Goal: Answer question/provide support: Share knowledge or assist other users

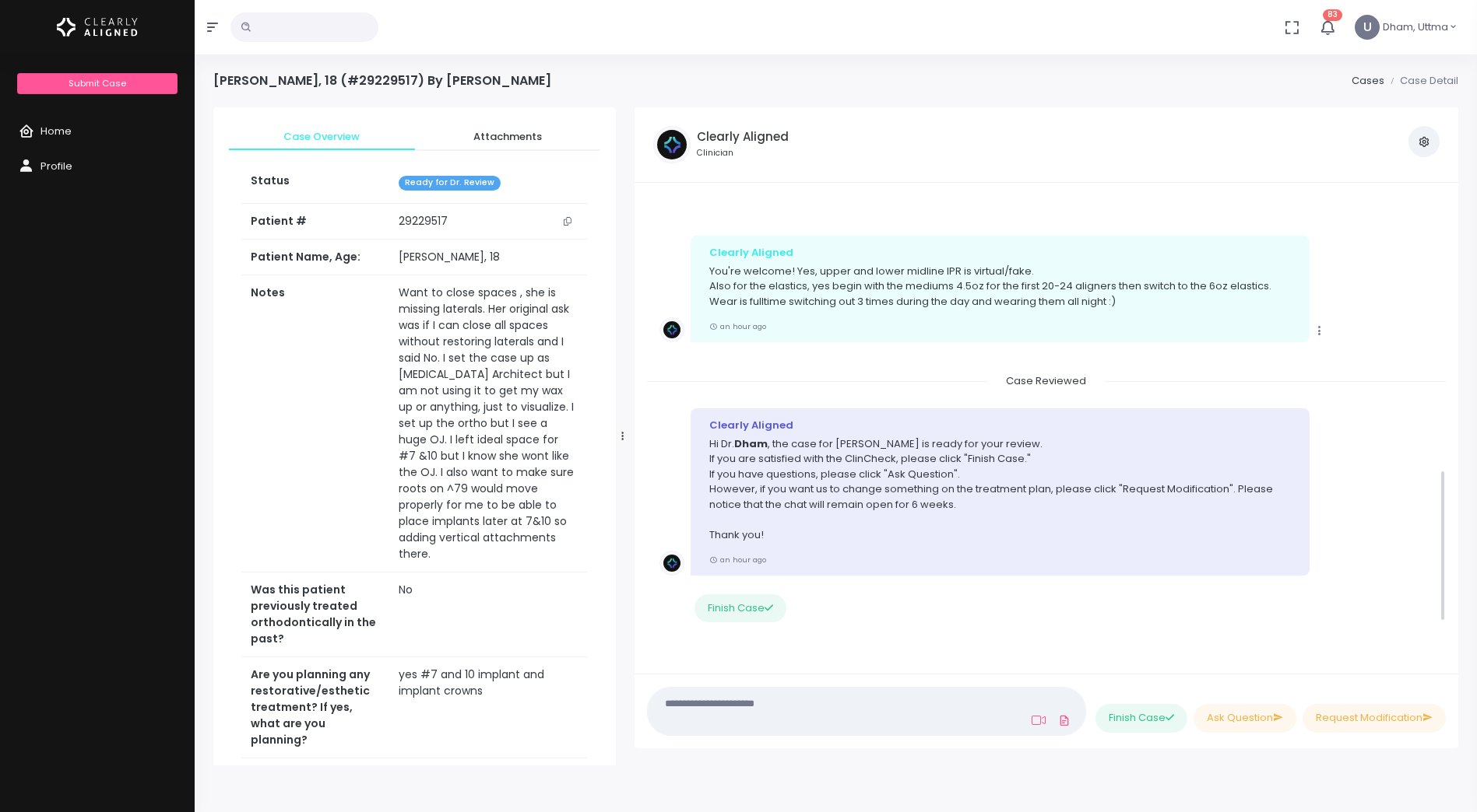
scroll to position [944, 0]
click at [742, 722] on textarea at bounding box center [836, 711] width 358 height 35
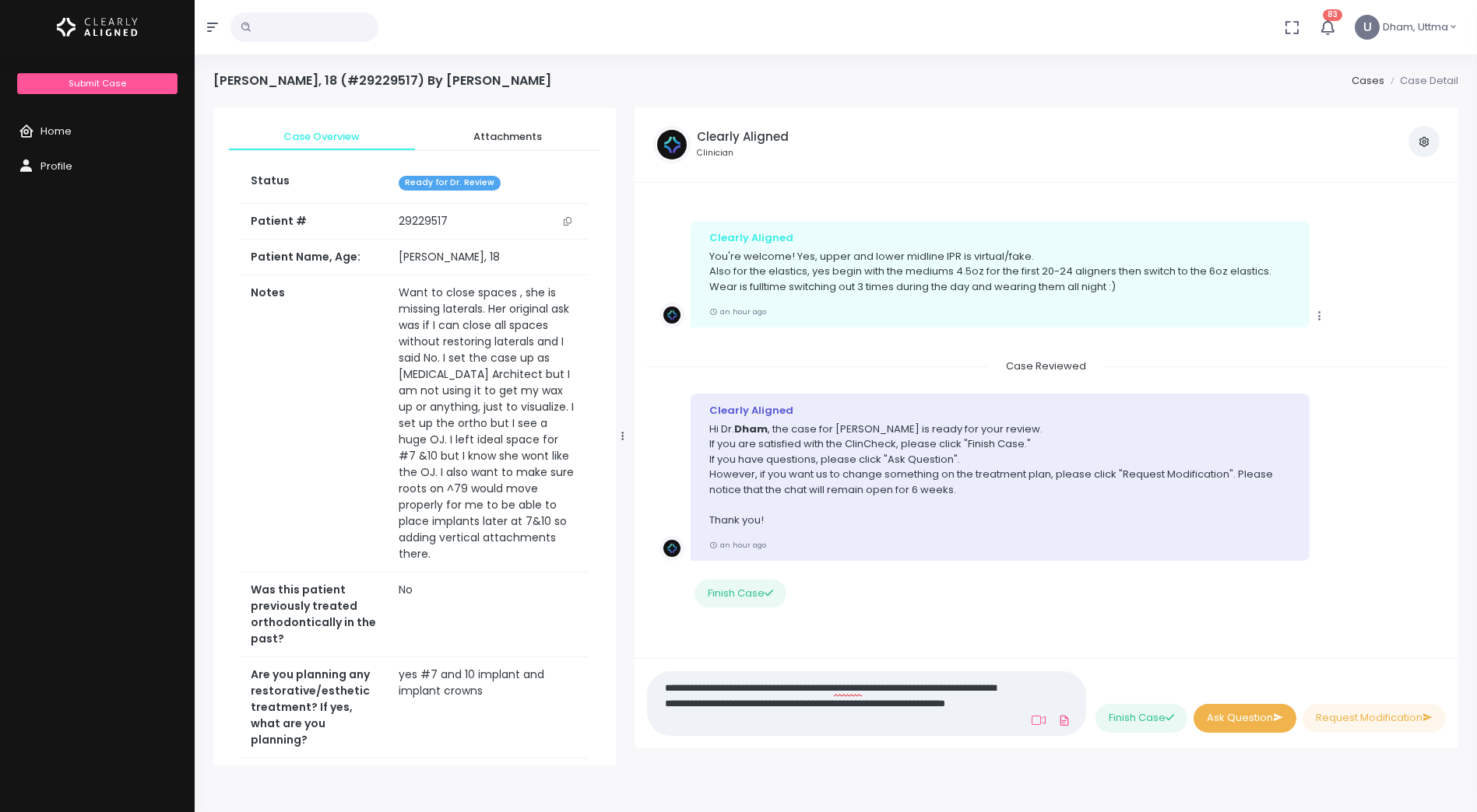
type textarea "**********"
click at [1227, 721] on button "Ask Question" at bounding box center [1244, 718] width 103 height 29
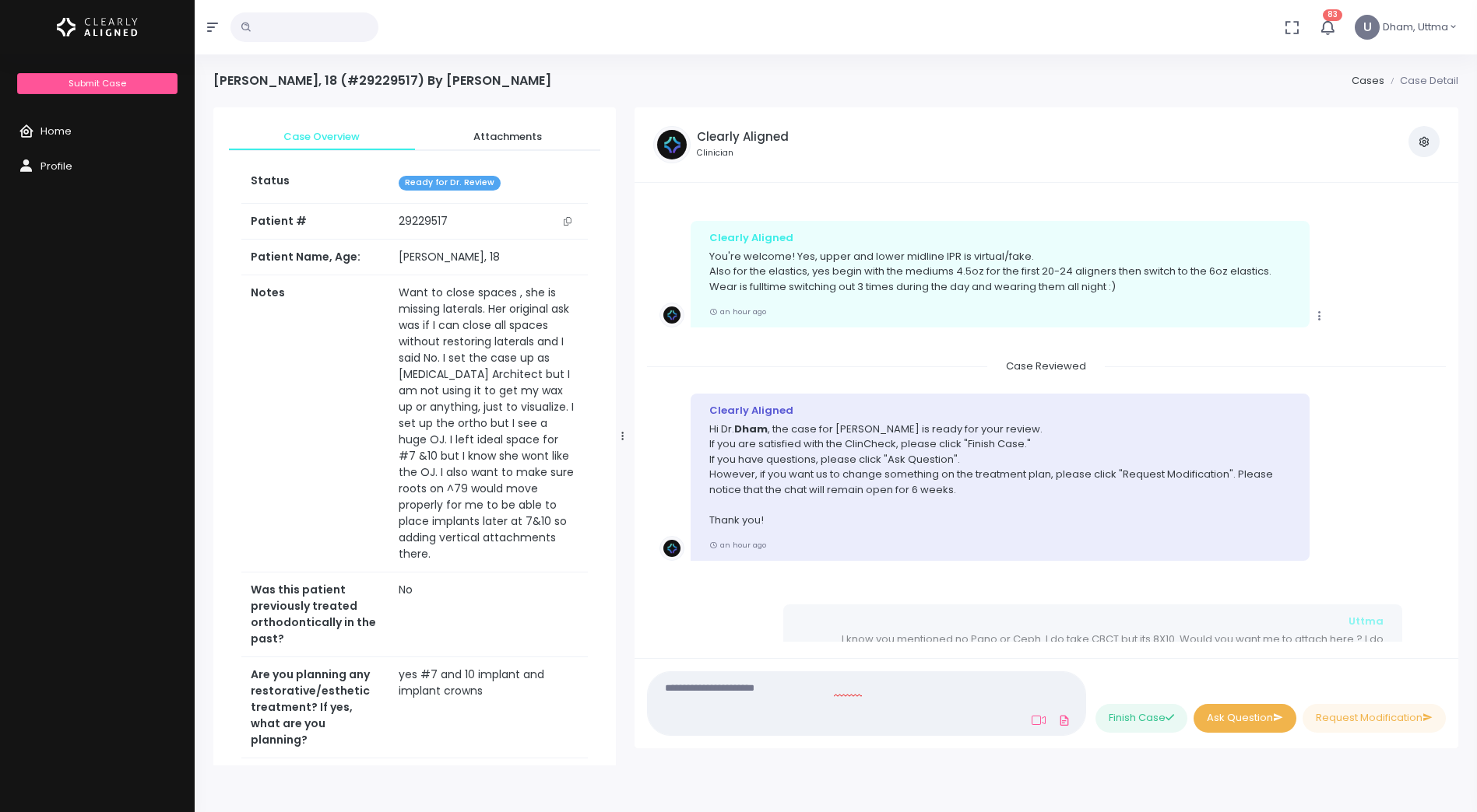
scroll to position [1028, 0]
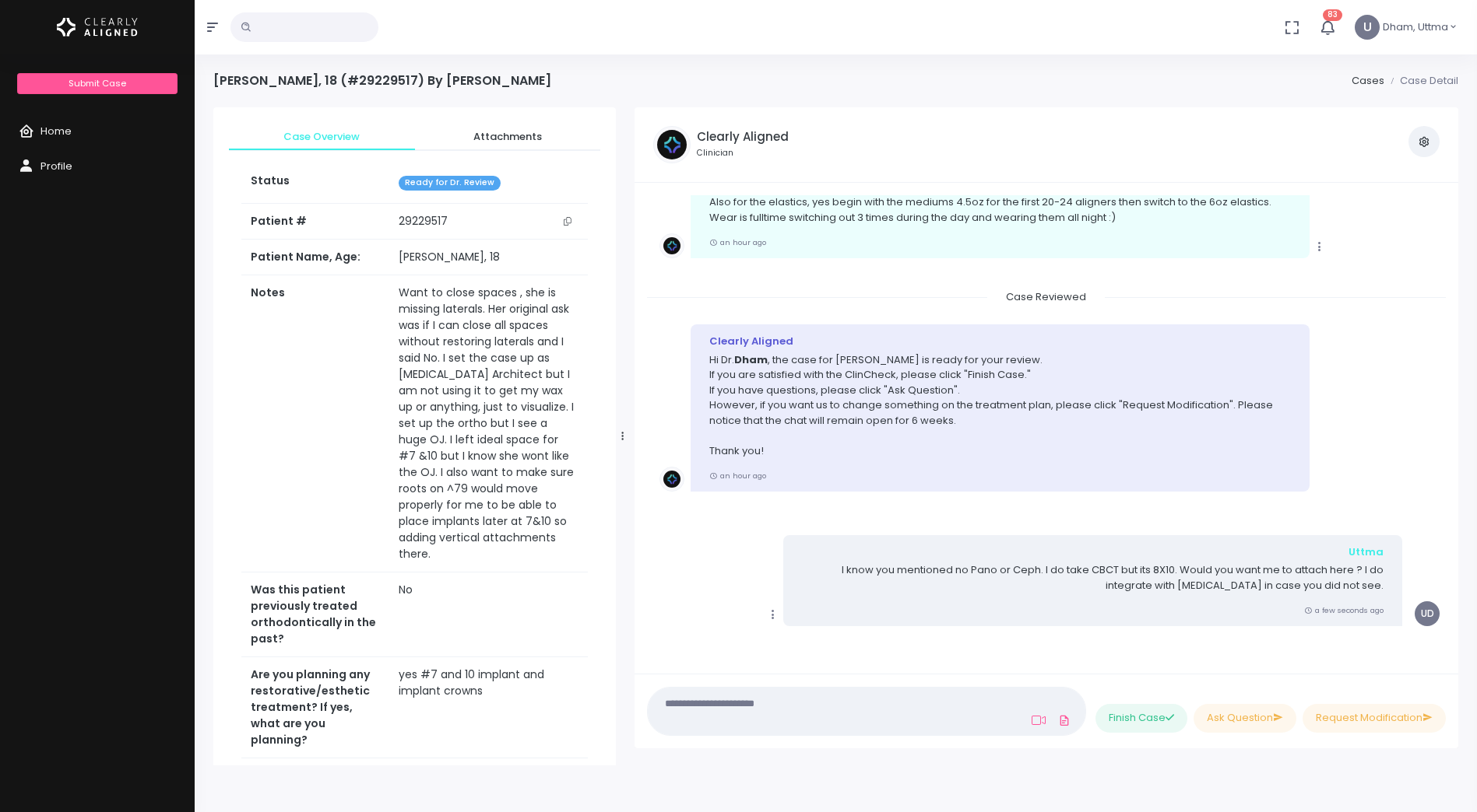
click at [855, 713] on textarea at bounding box center [833, 711] width 351 height 35
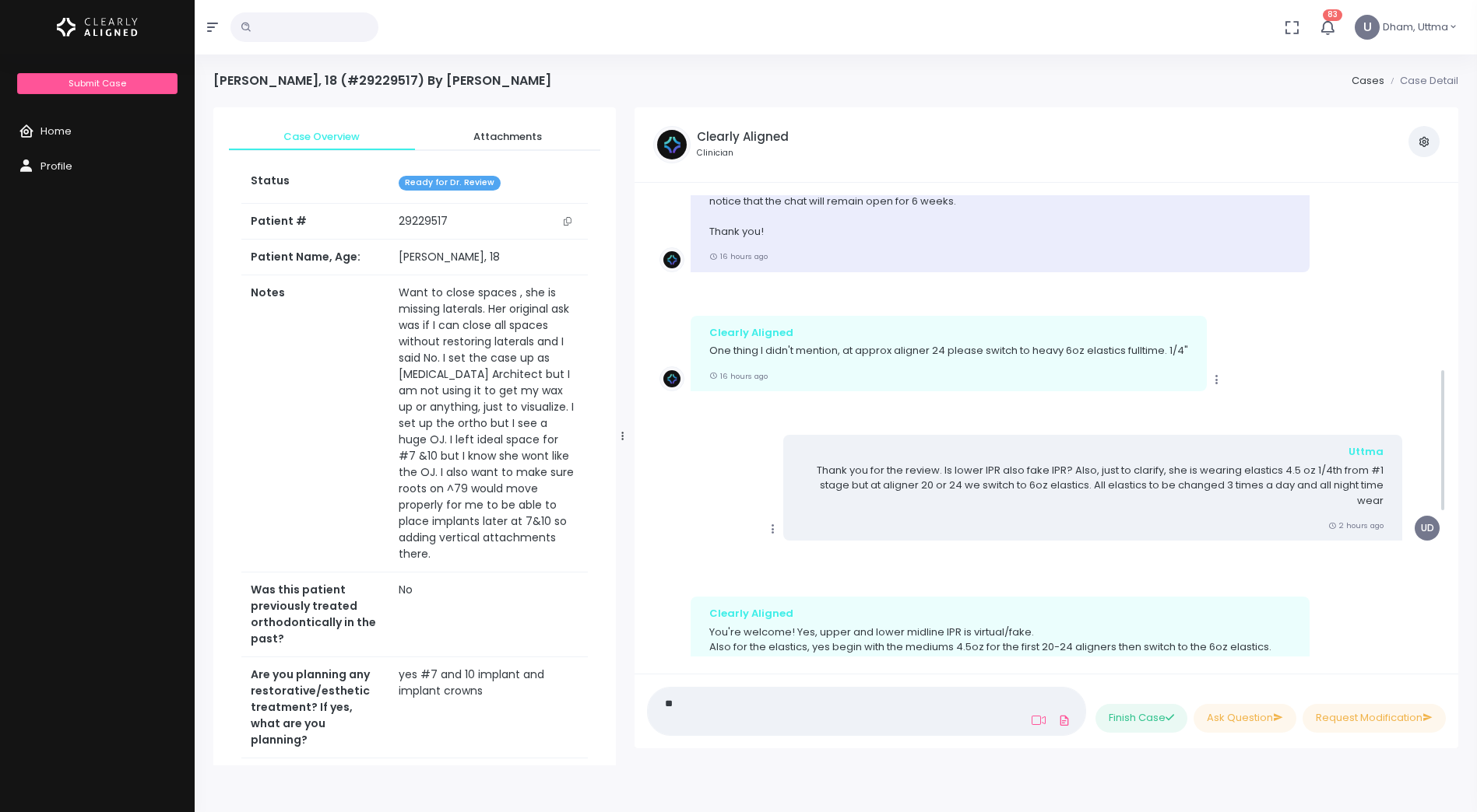
scroll to position [562, 0]
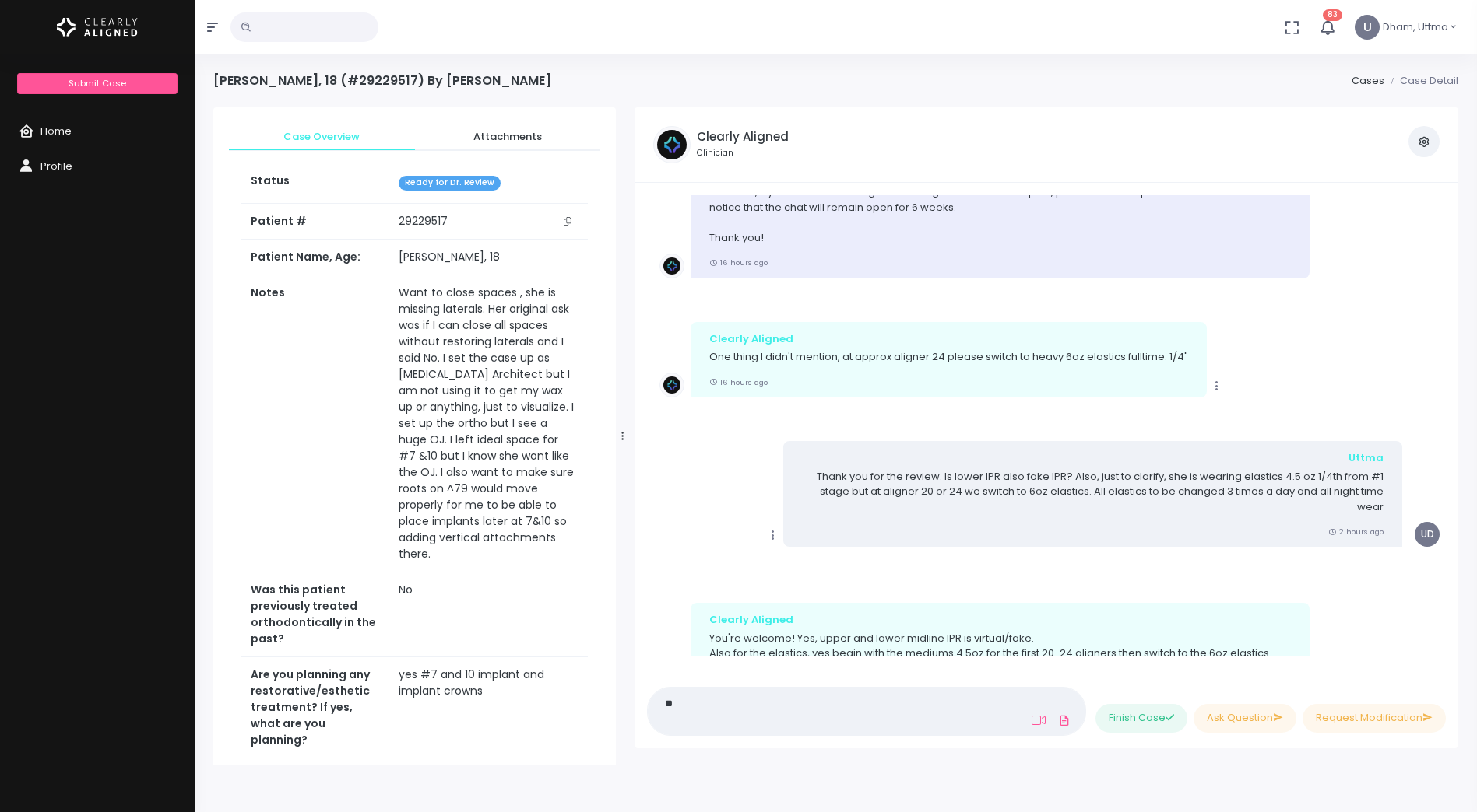
type textarea "**"
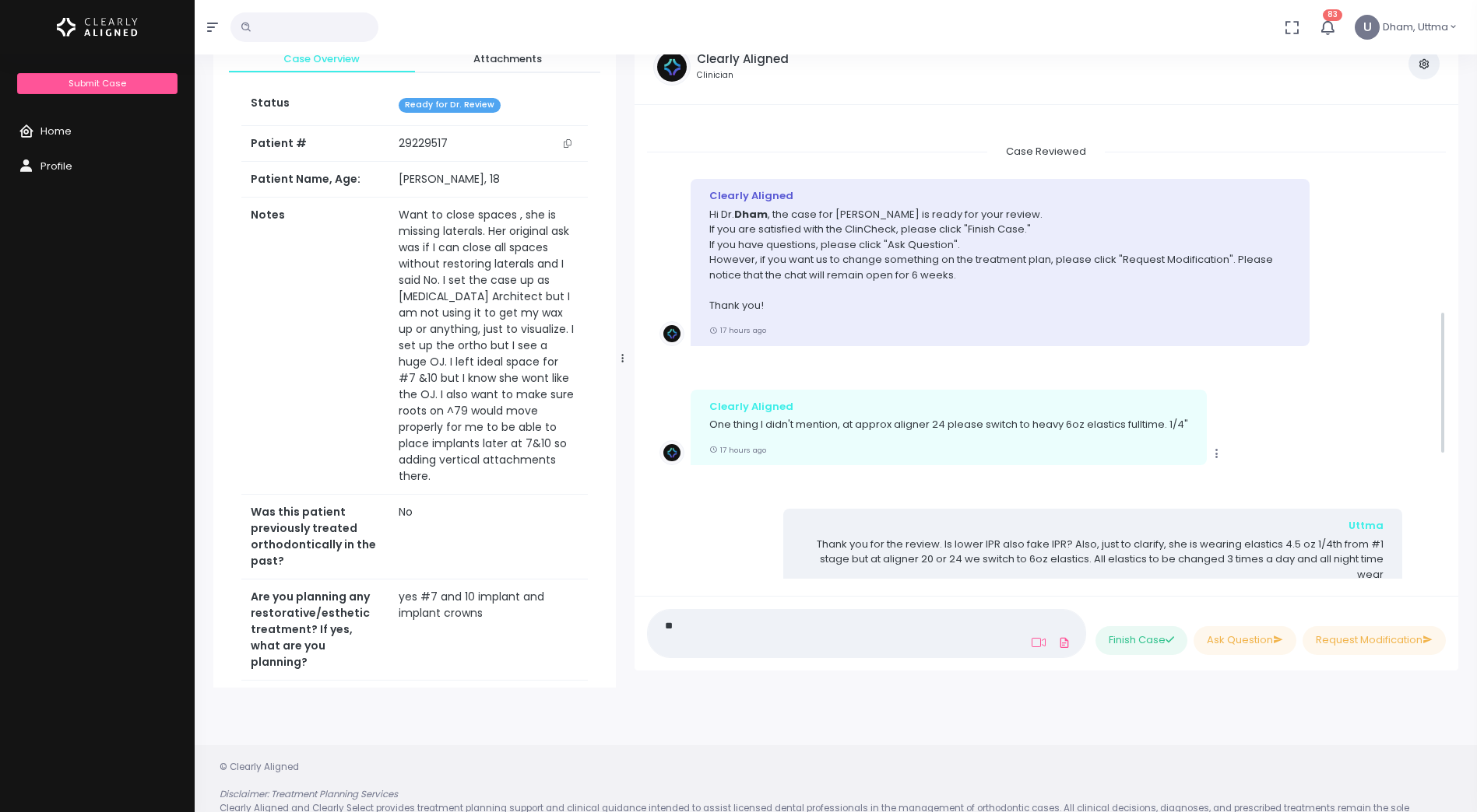
scroll to position [406, 0]
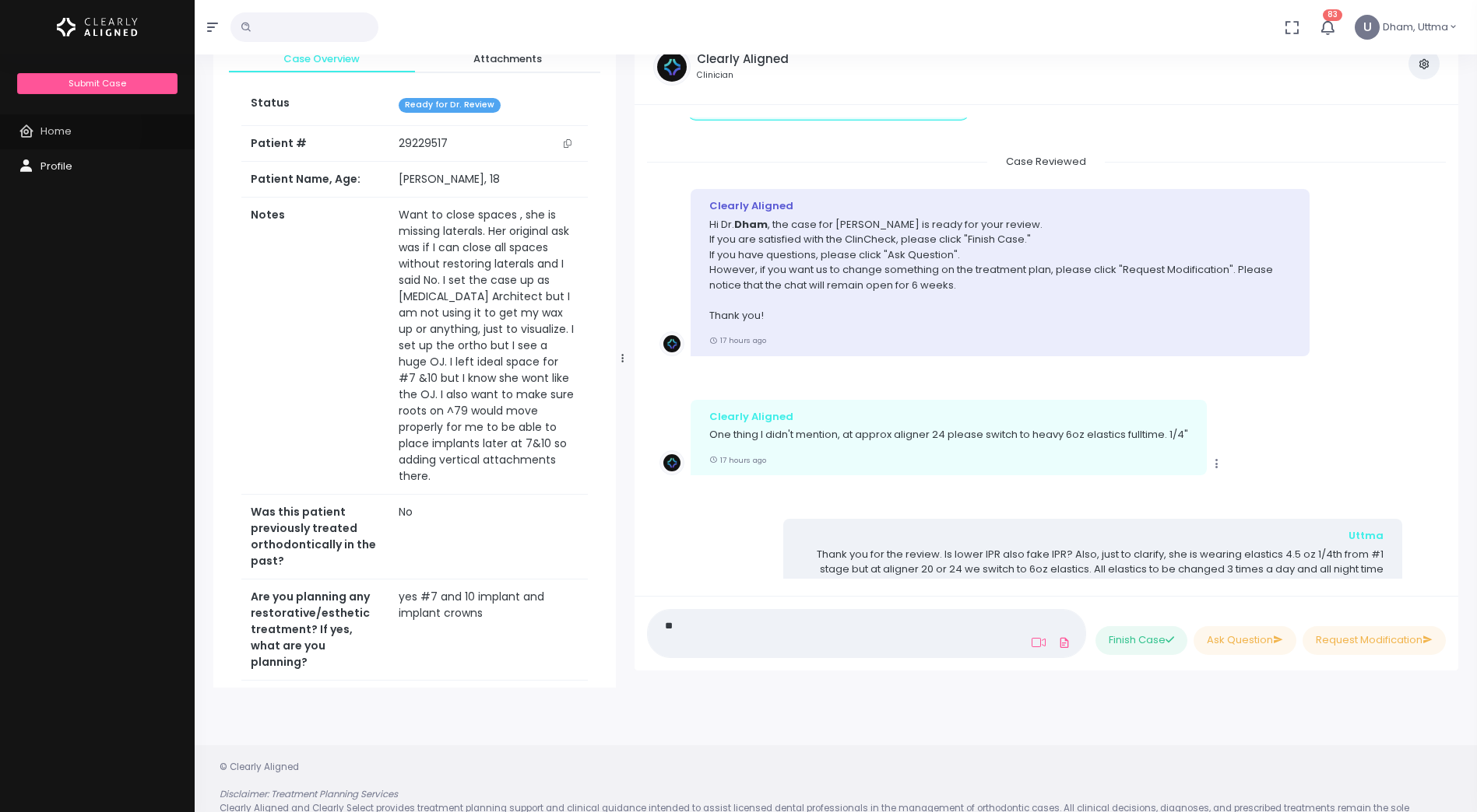
click at [56, 128] on span "Home" at bounding box center [56, 131] width 31 height 15
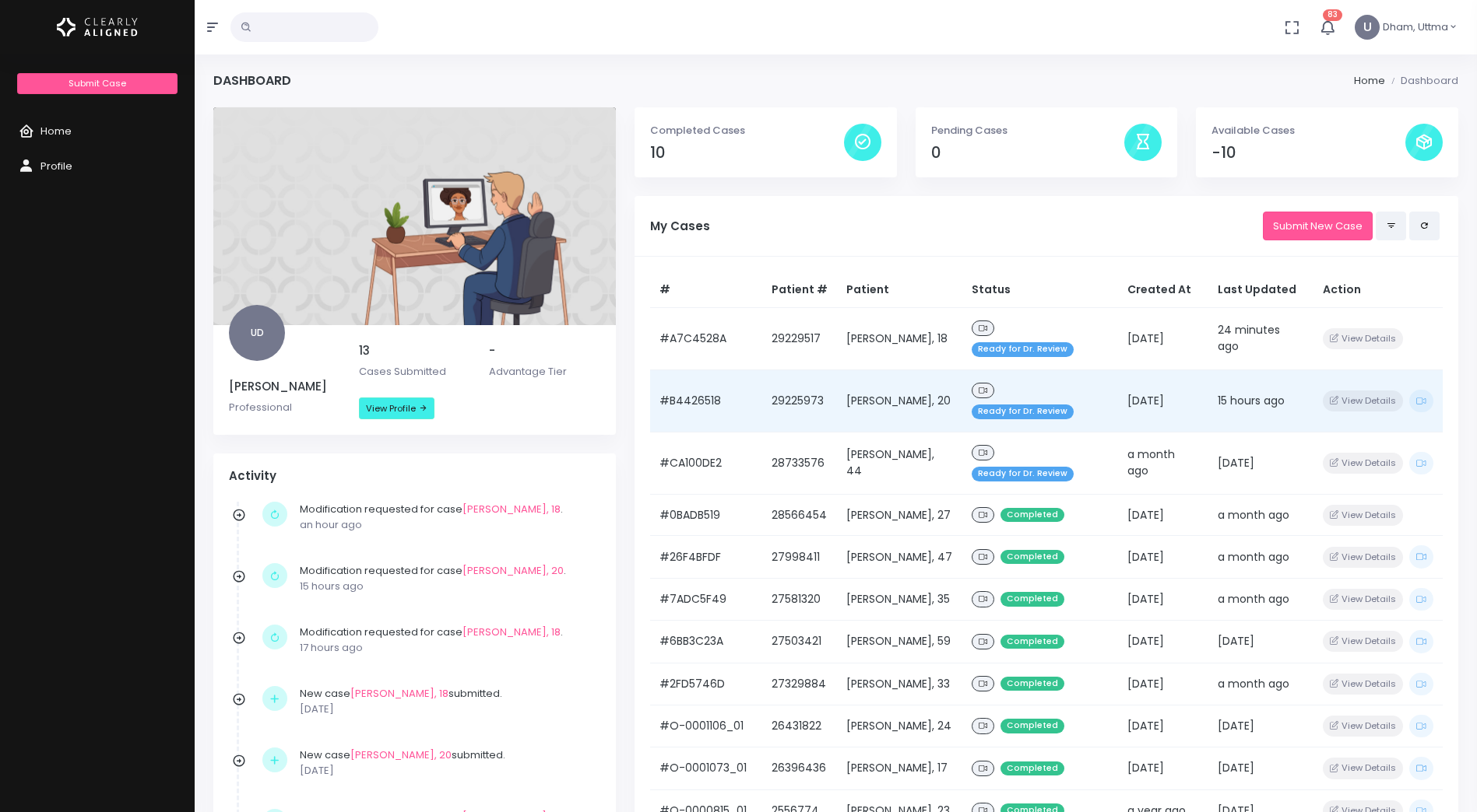
click at [1050, 404] on span "Ready for Dr. Review" at bounding box center [1022, 412] width 102 height 15
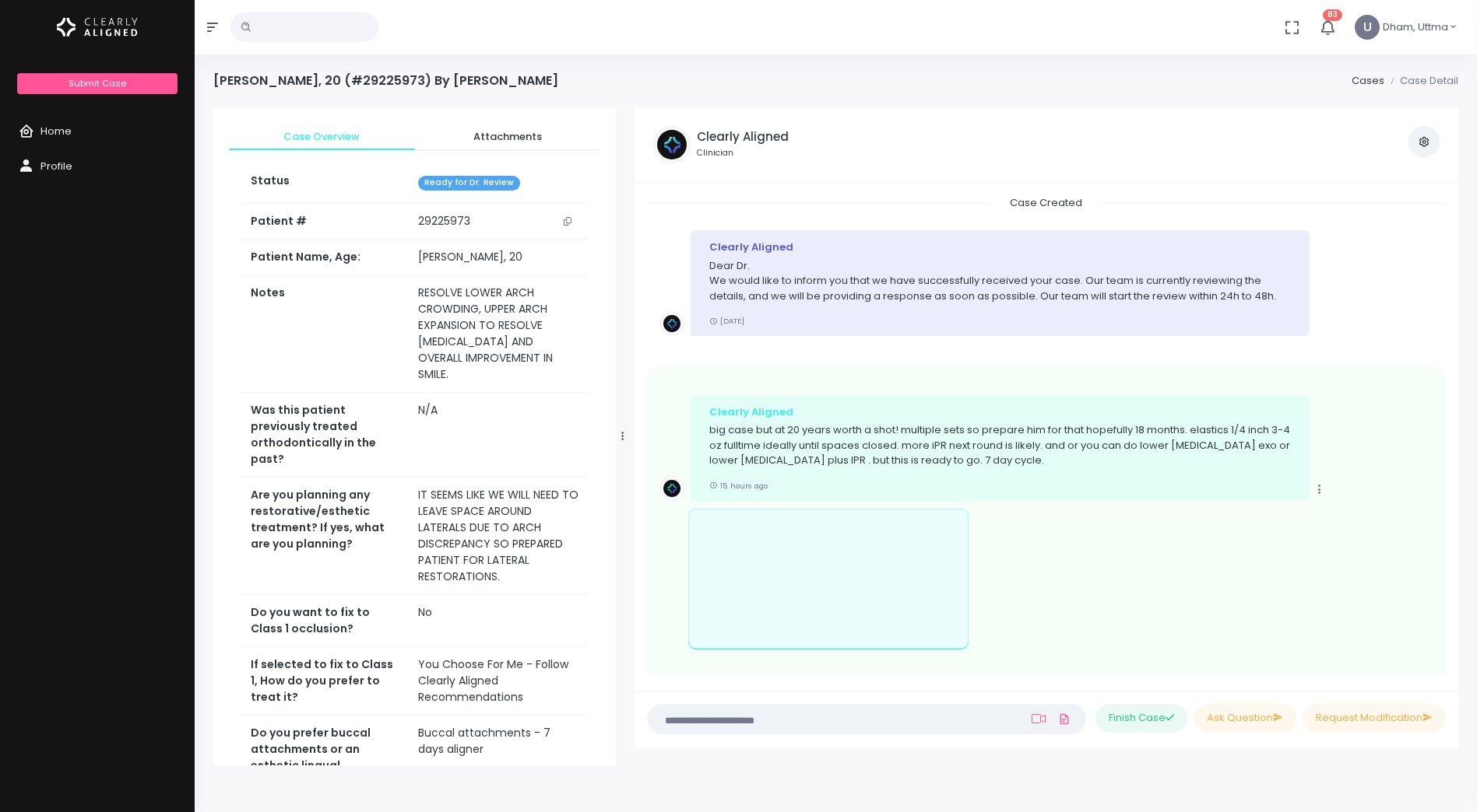
click at [785, 712] on textarea at bounding box center [836, 718] width 358 height 17
type textarea "**********"
click at [1235, 714] on button "Ask Question" at bounding box center [1244, 718] width 103 height 29
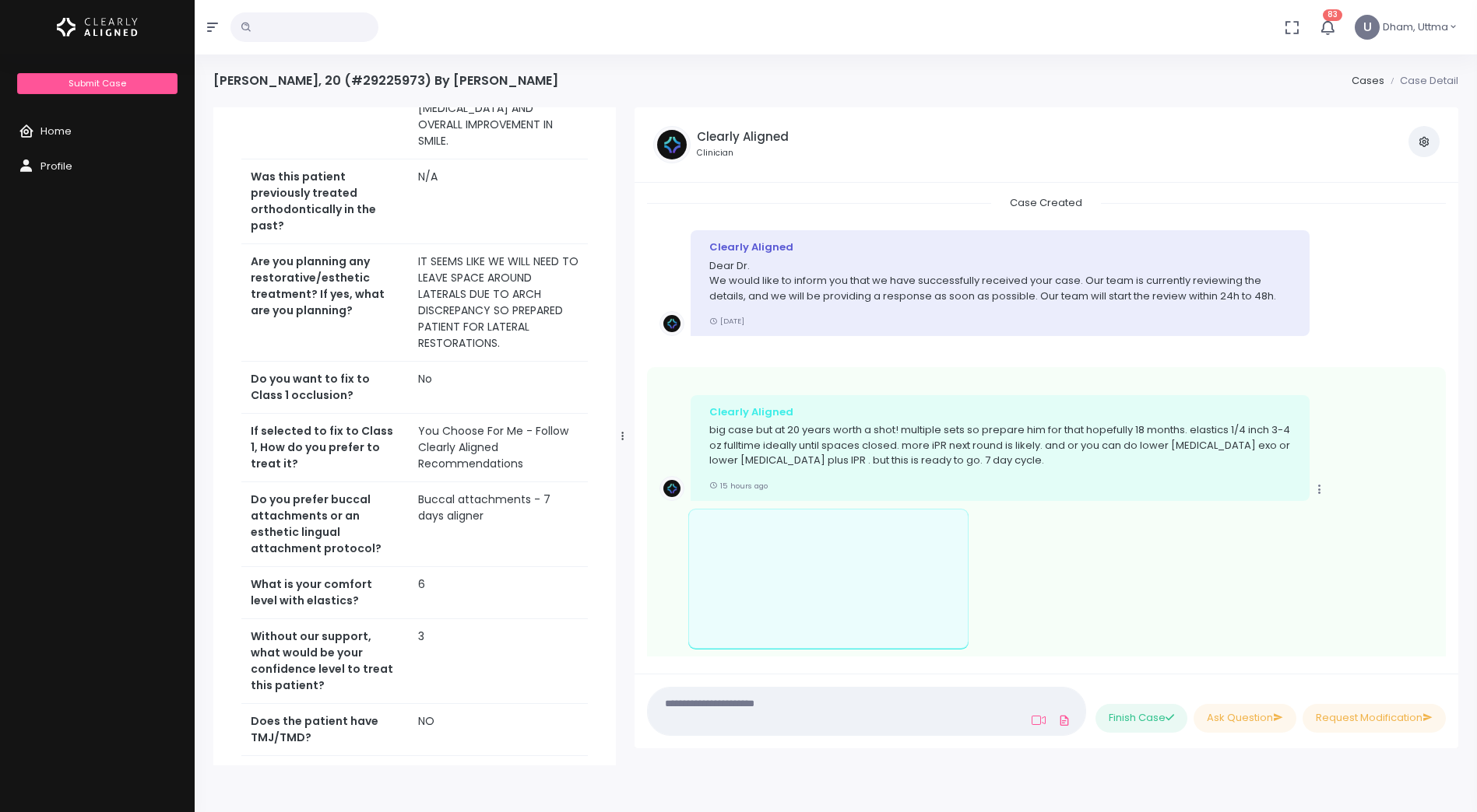
click at [713, 150] on small "Clinician" at bounding box center [743, 153] width 92 height 12
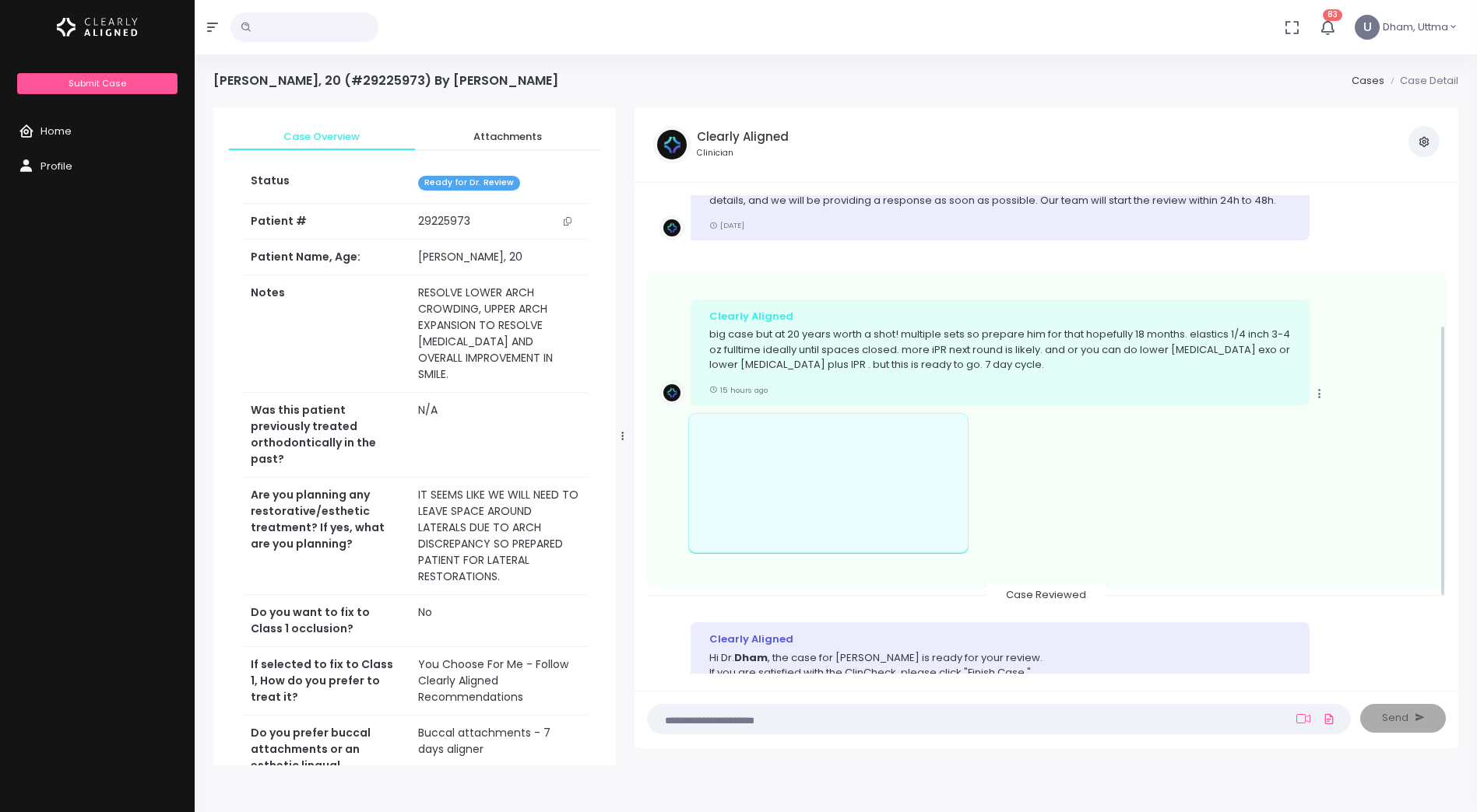
scroll to position [233, 0]
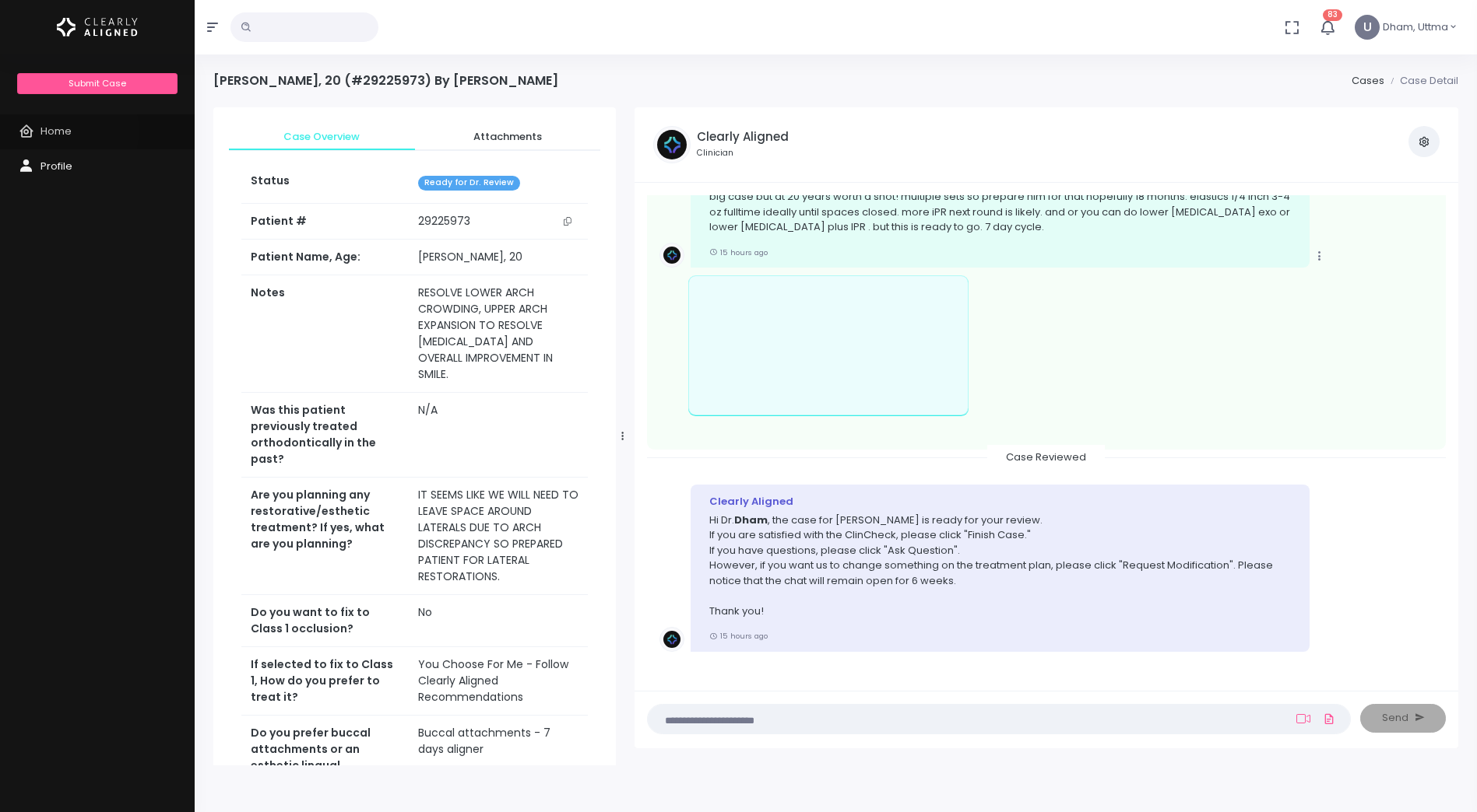
click at [53, 131] on span "Home" at bounding box center [56, 131] width 31 height 15
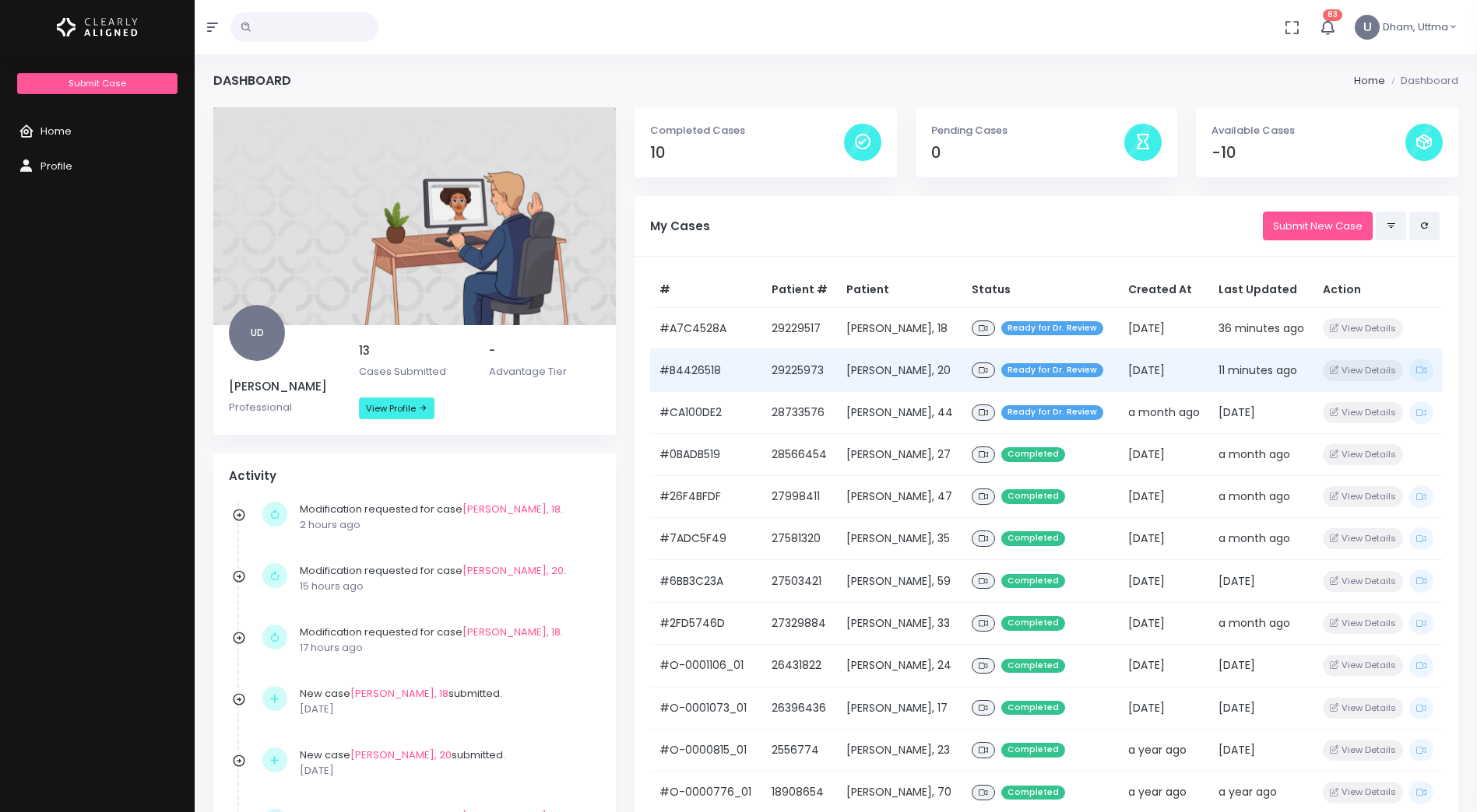
click at [979, 370] on icon at bounding box center [984, 370] width 10 height 9
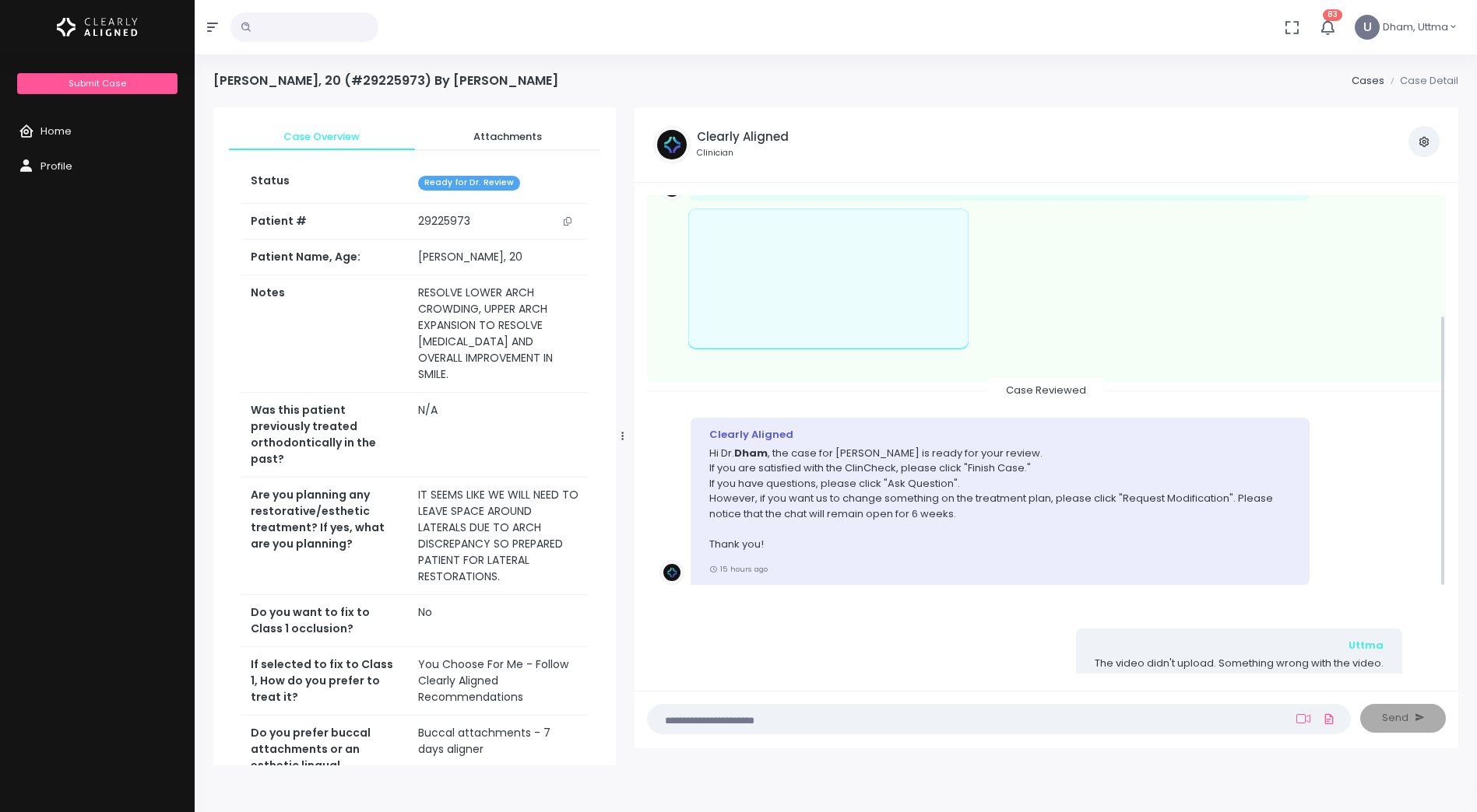
scroll to position [312, 0]
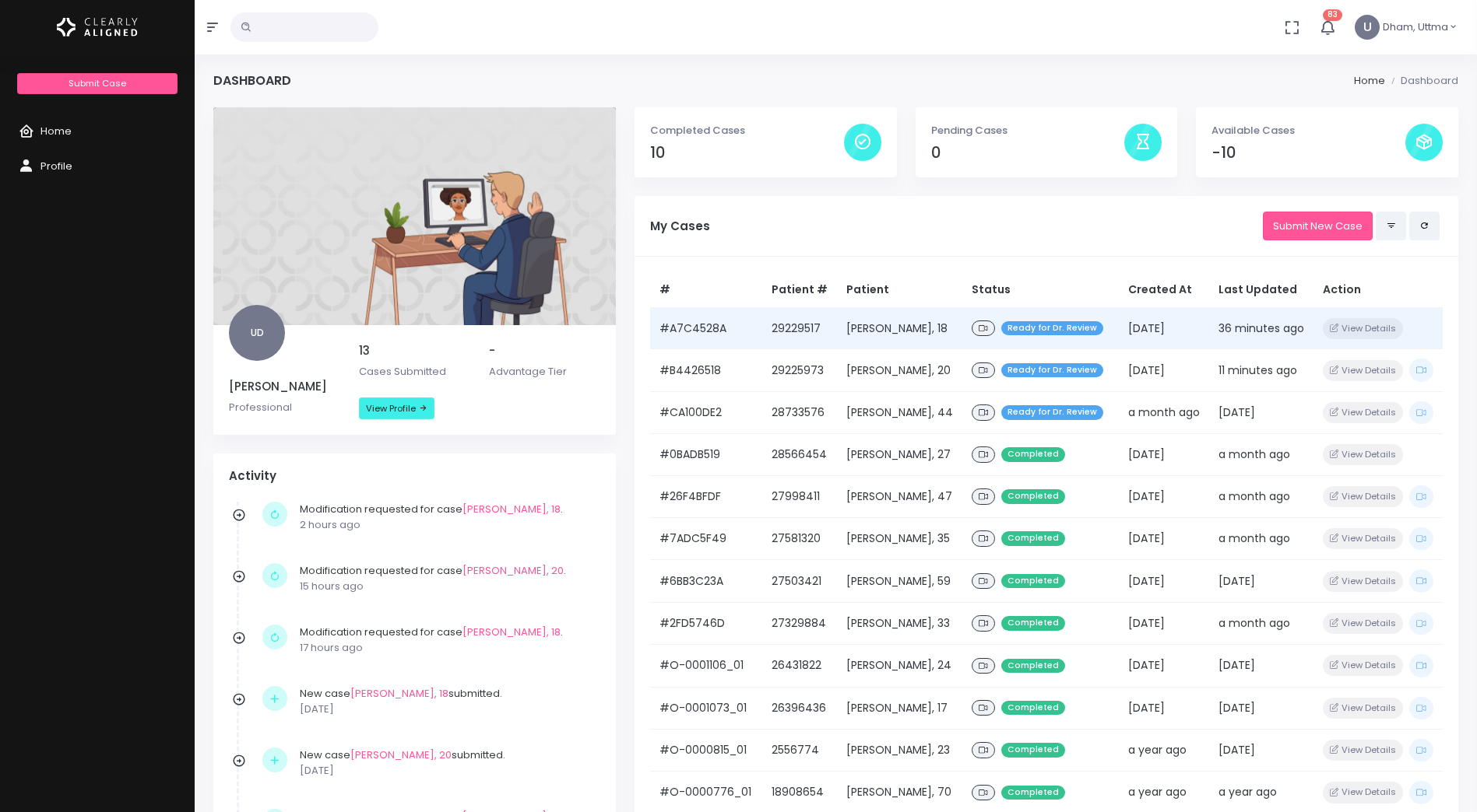
click at [920, 329] on td "[PERSON_NAME], 18" at bounding box center [899, 329] width 125 height 42
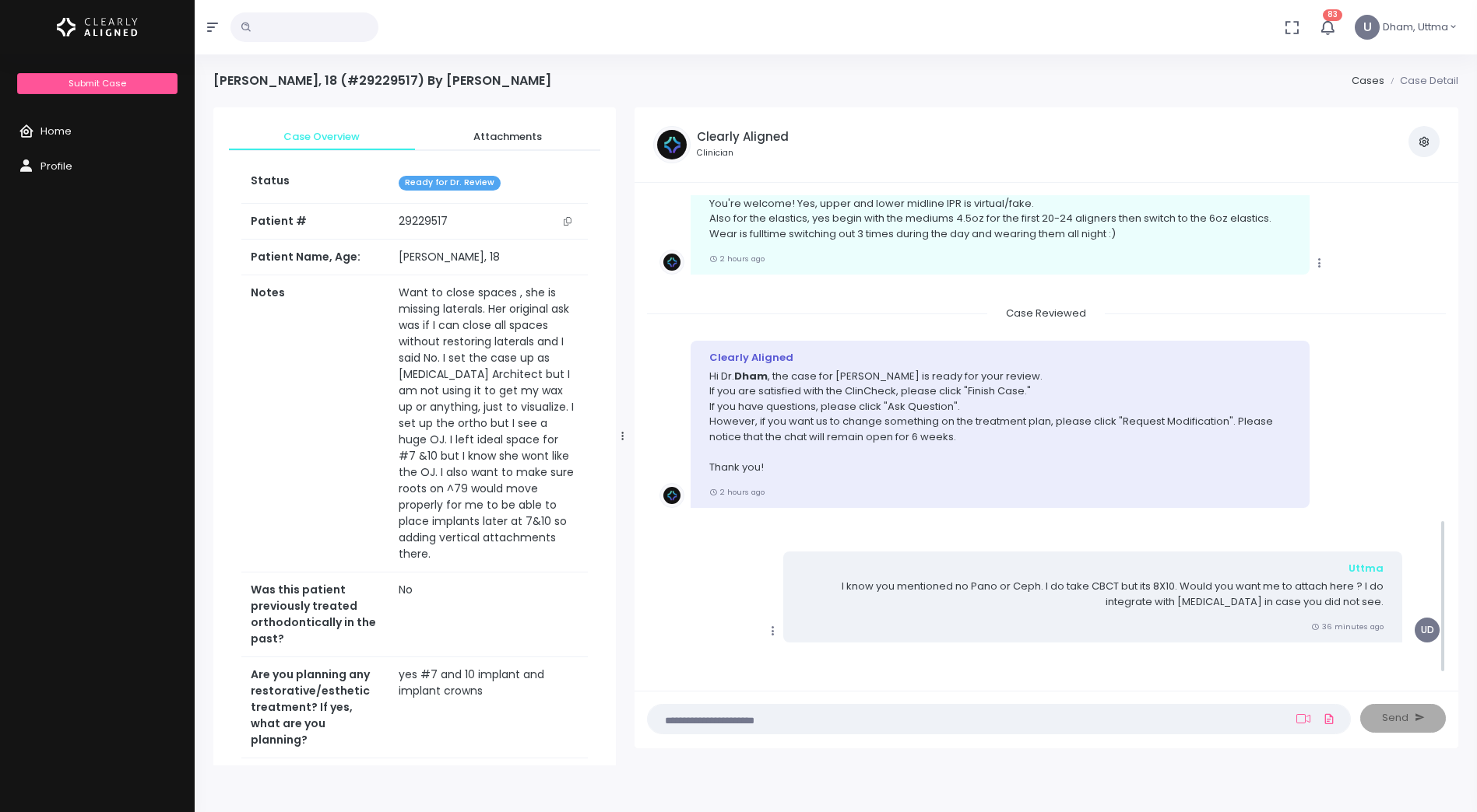
scroll to position [1011, 0]
click at [1147, 718] on textarea at bounding box center [968, 718] width 623 height 17
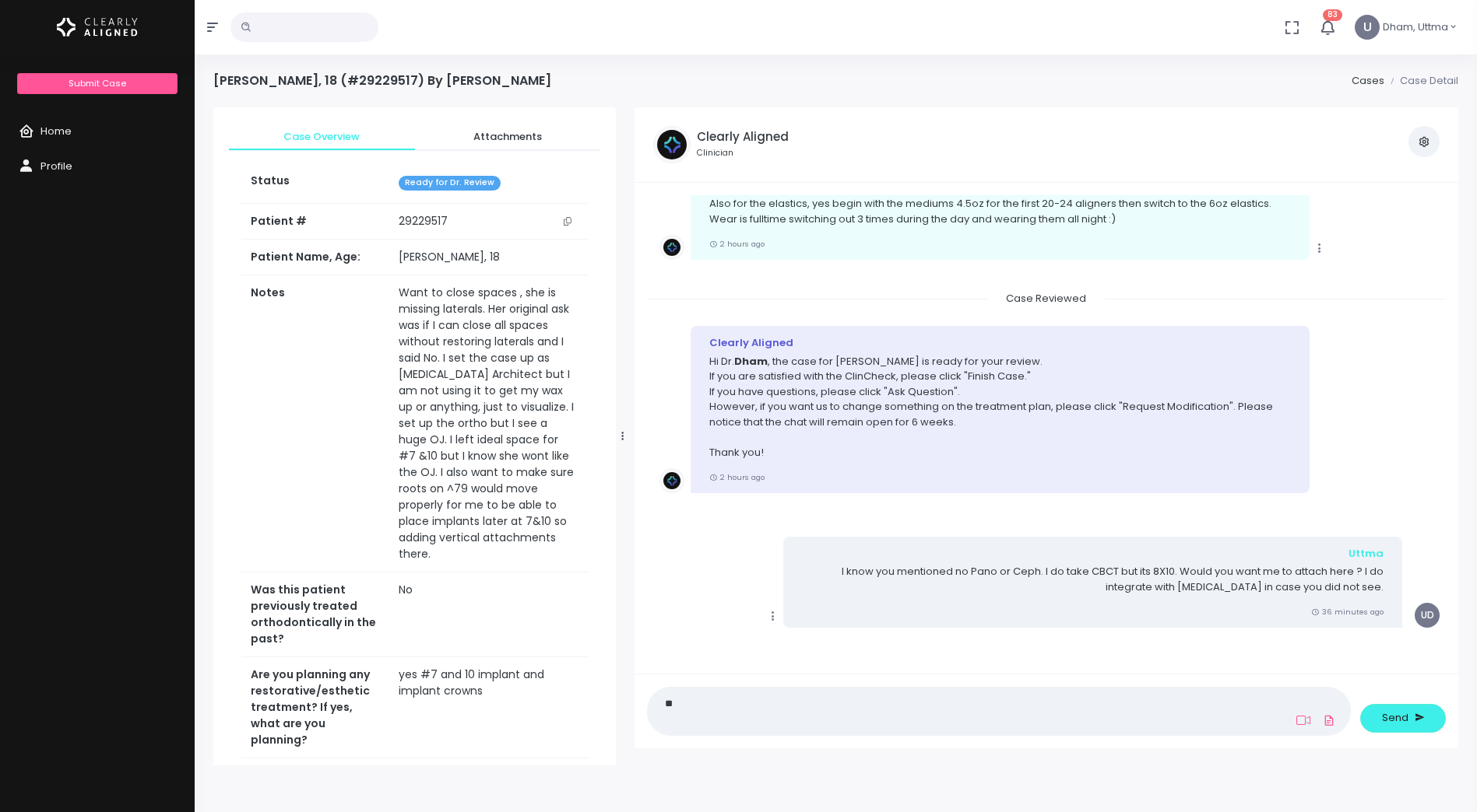
type textarea "*"
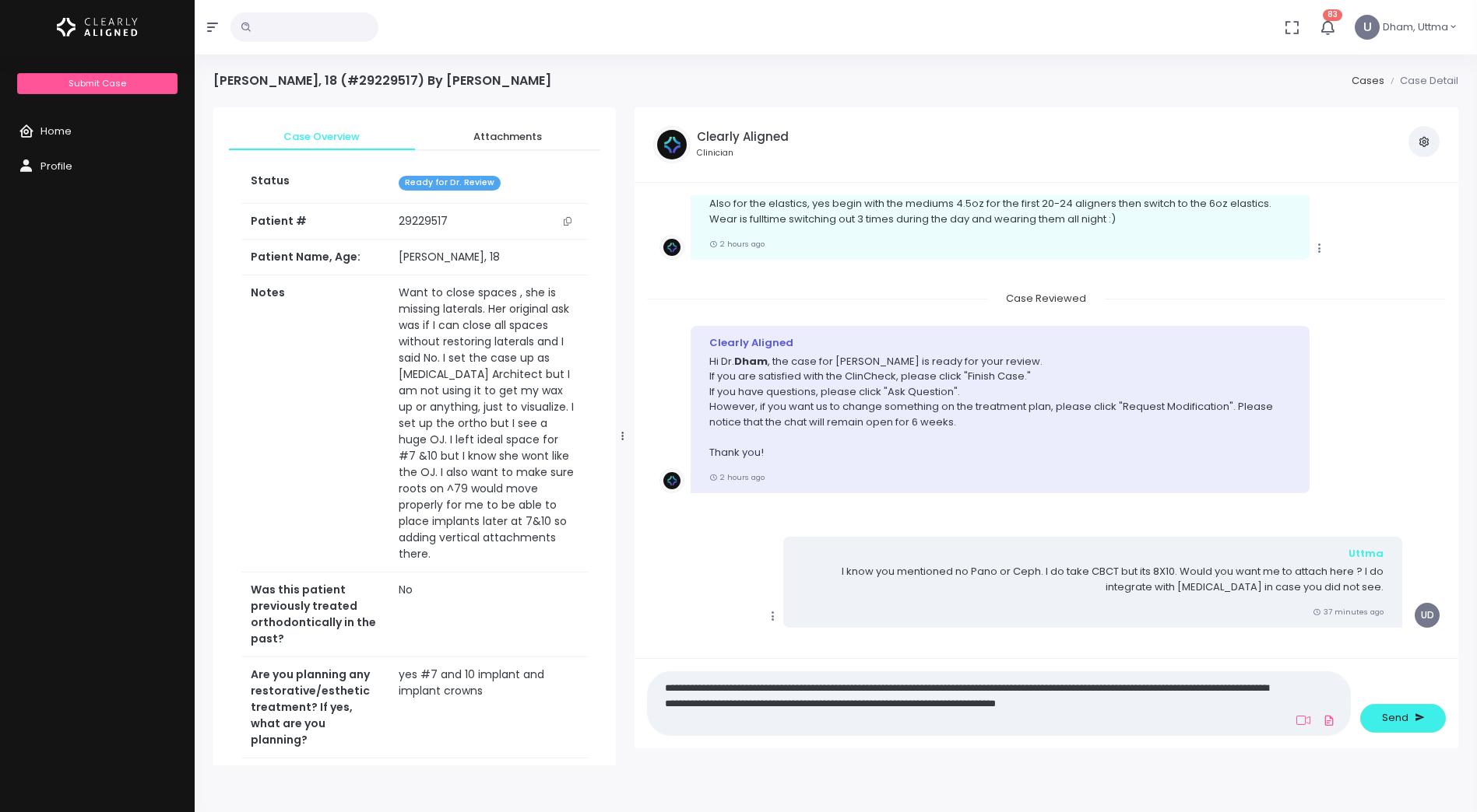
scroll to position [0, 0]
type textarea "**********"
click at [1412, 726] on button "Send" at bounding box center [1403, 718] width 86 height 29
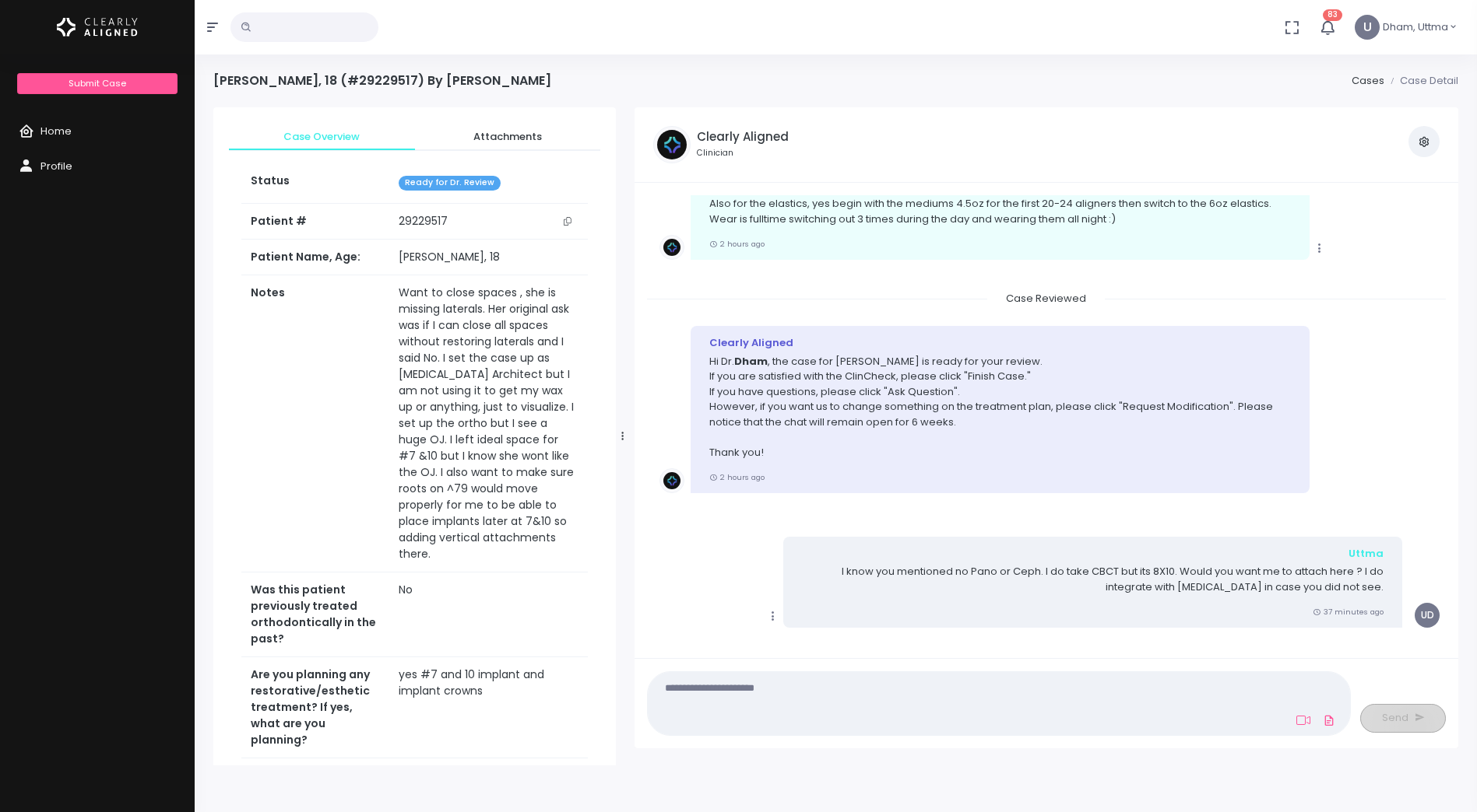
scroll to position [1191, 0]
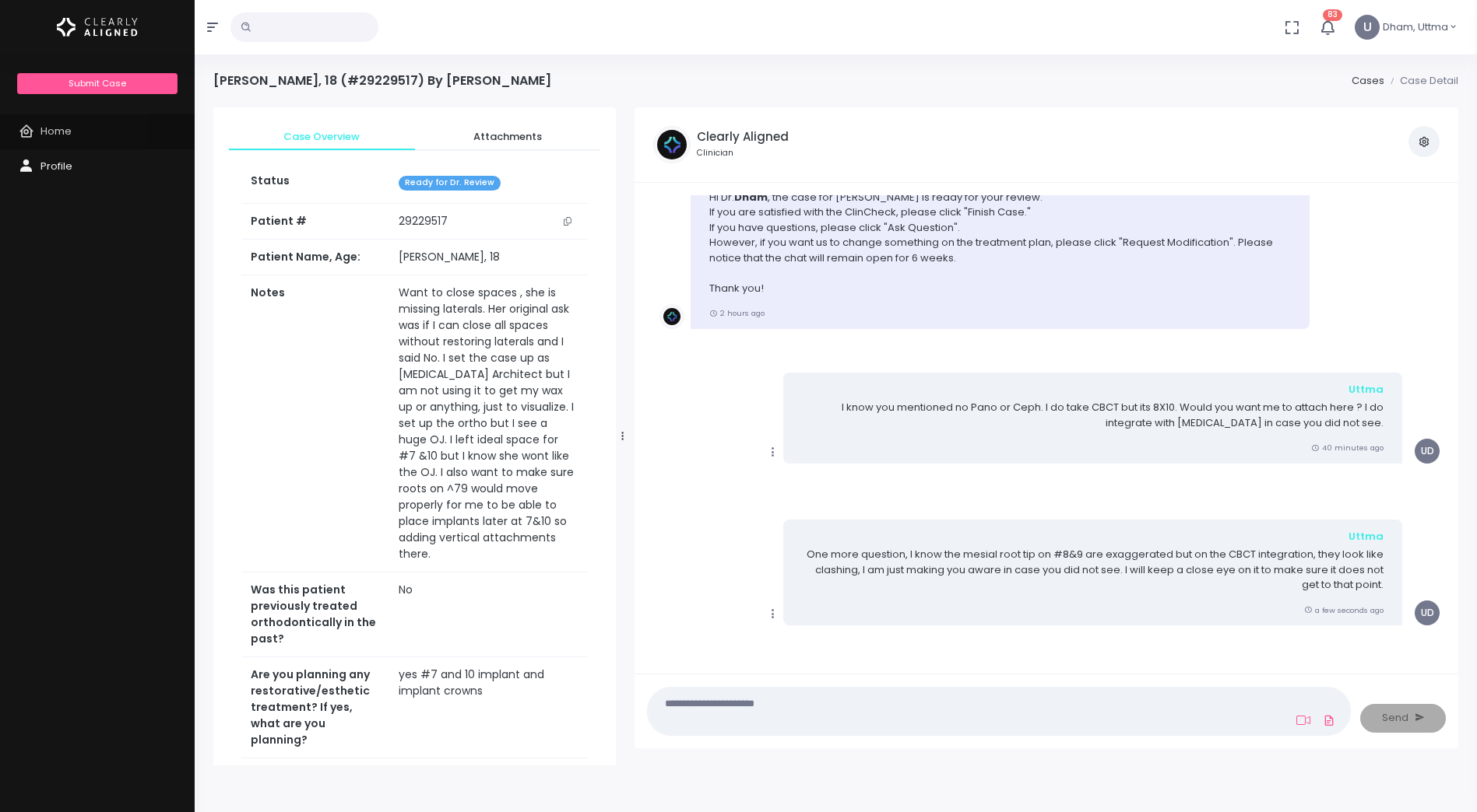
click at [61, 127] on span "Home" at bounding box center [56, 131] width 31 height 15
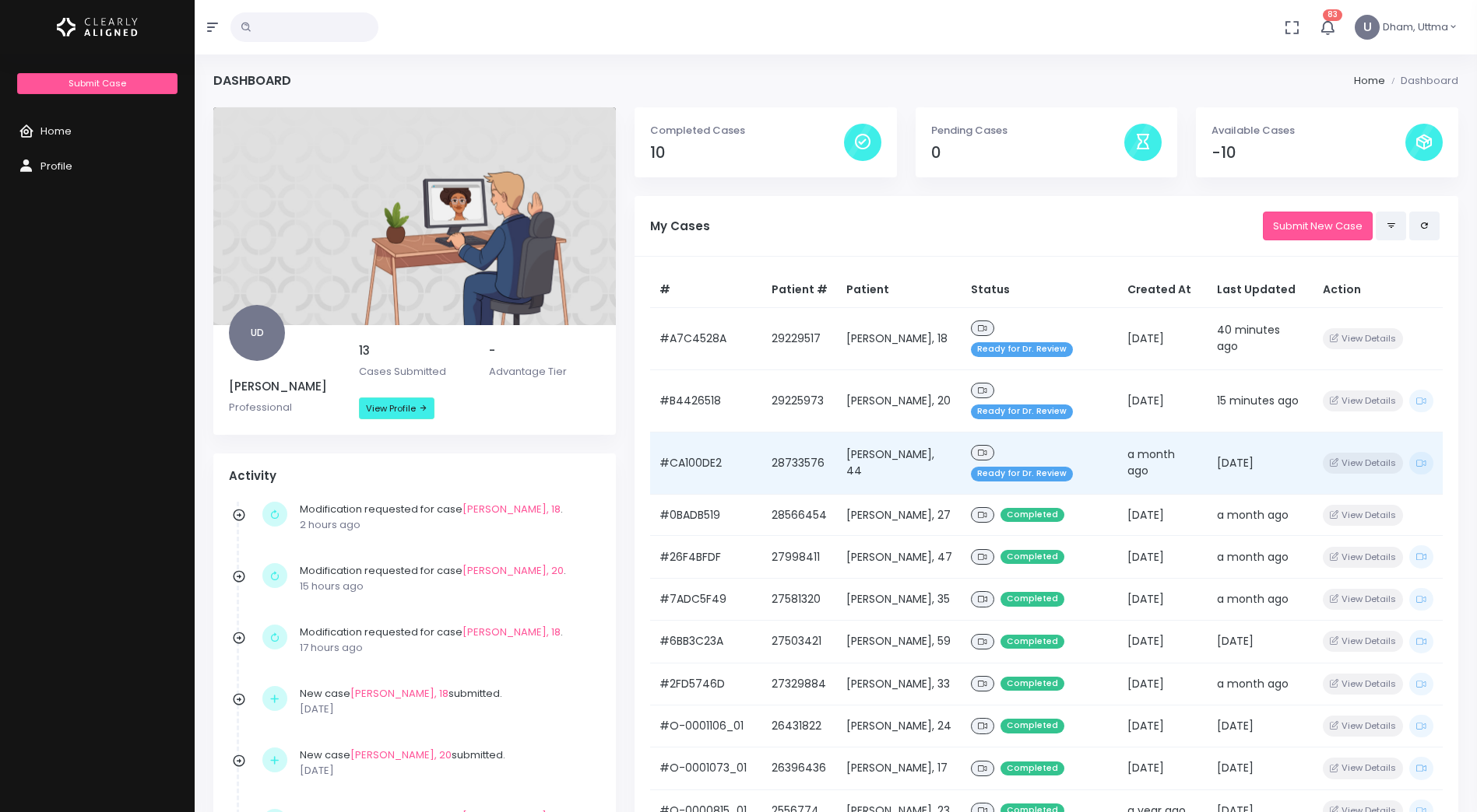
click at [1027, 467] on span "Ready for Dr. Review" at bounding box center [1022, 474] width 102 height 15
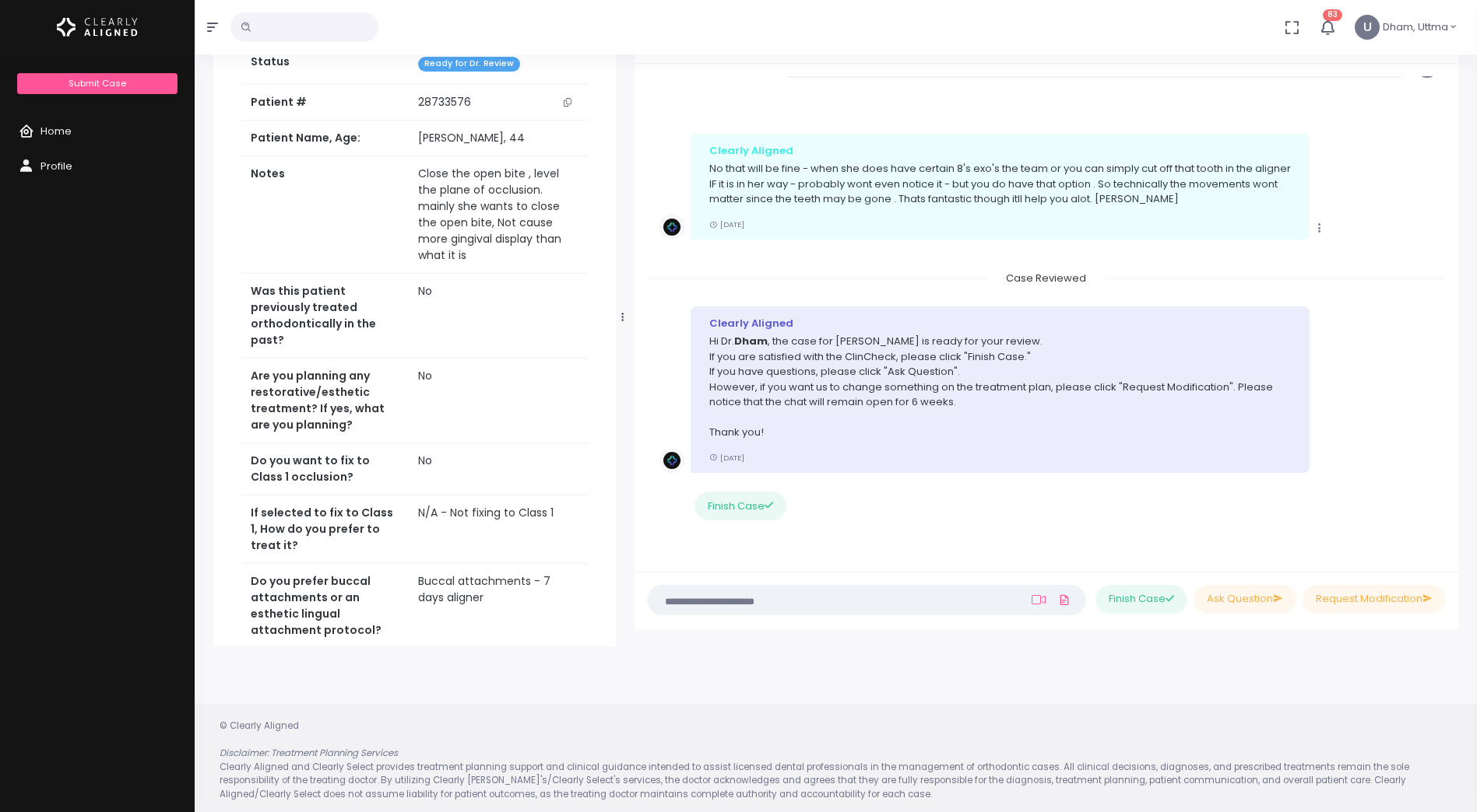
scroll to position [124, 0]
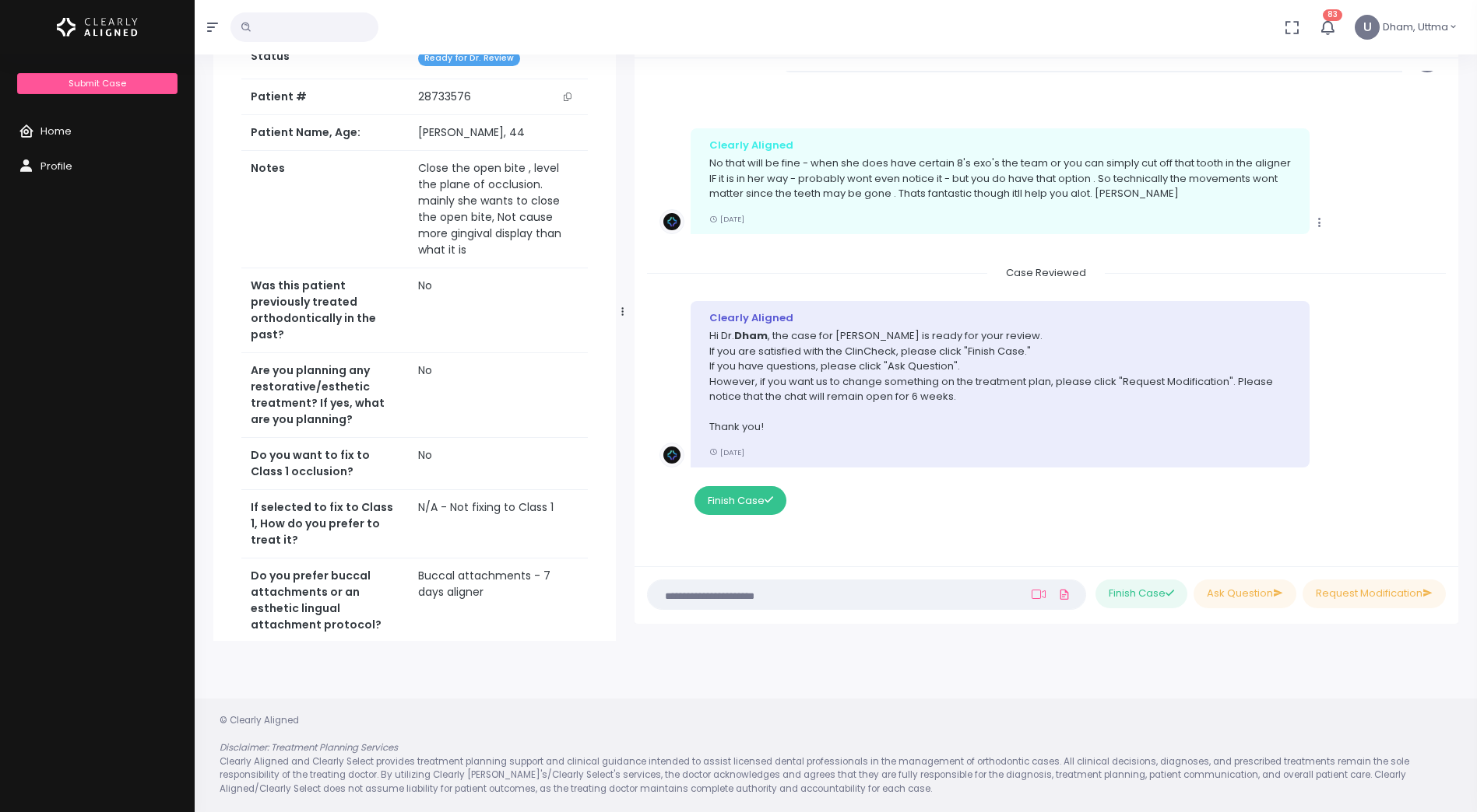
click at [749, 501] on button "Finish Case" at bounding box center [741, 501] width 92 height 29
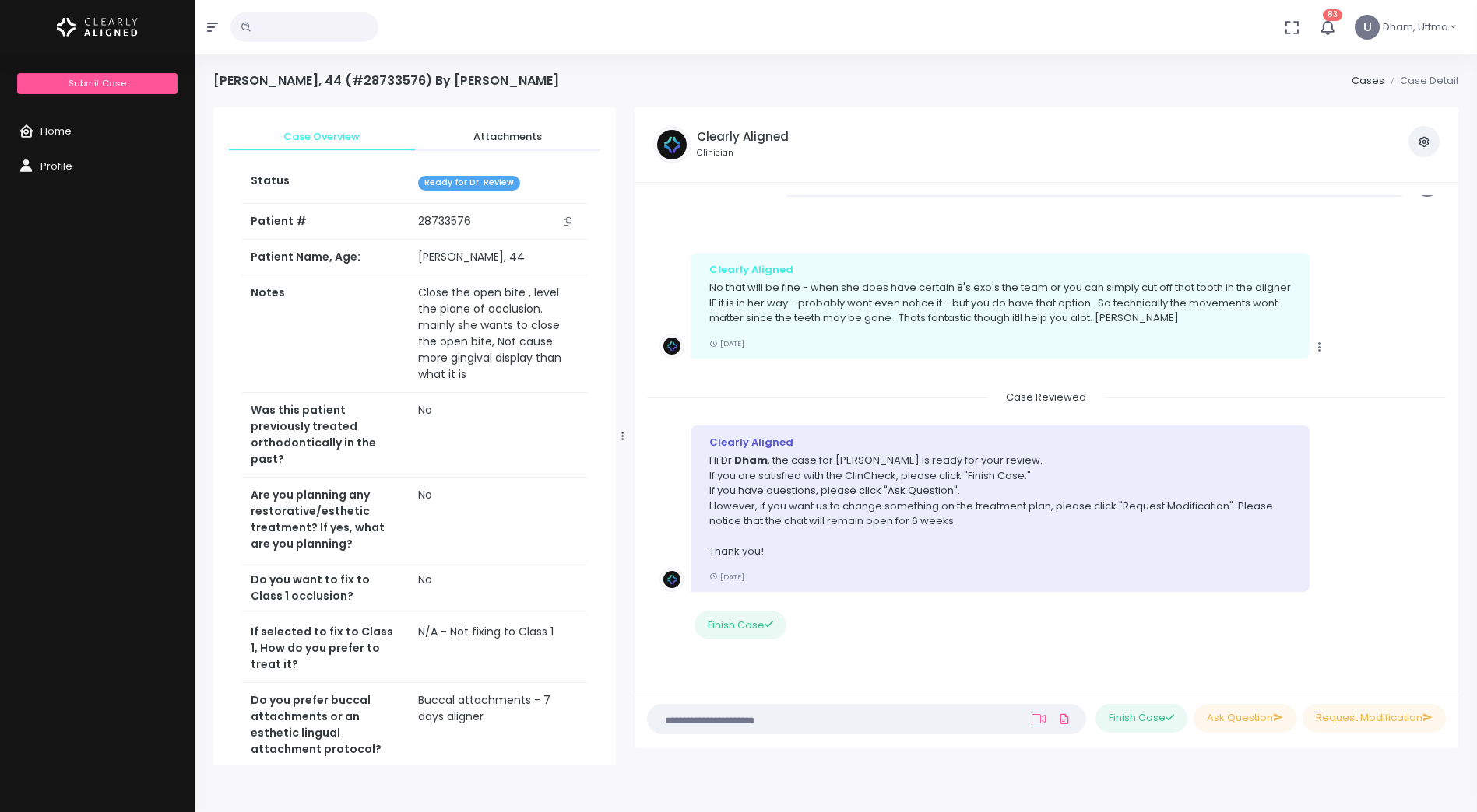
scroll to position [1948, 0]
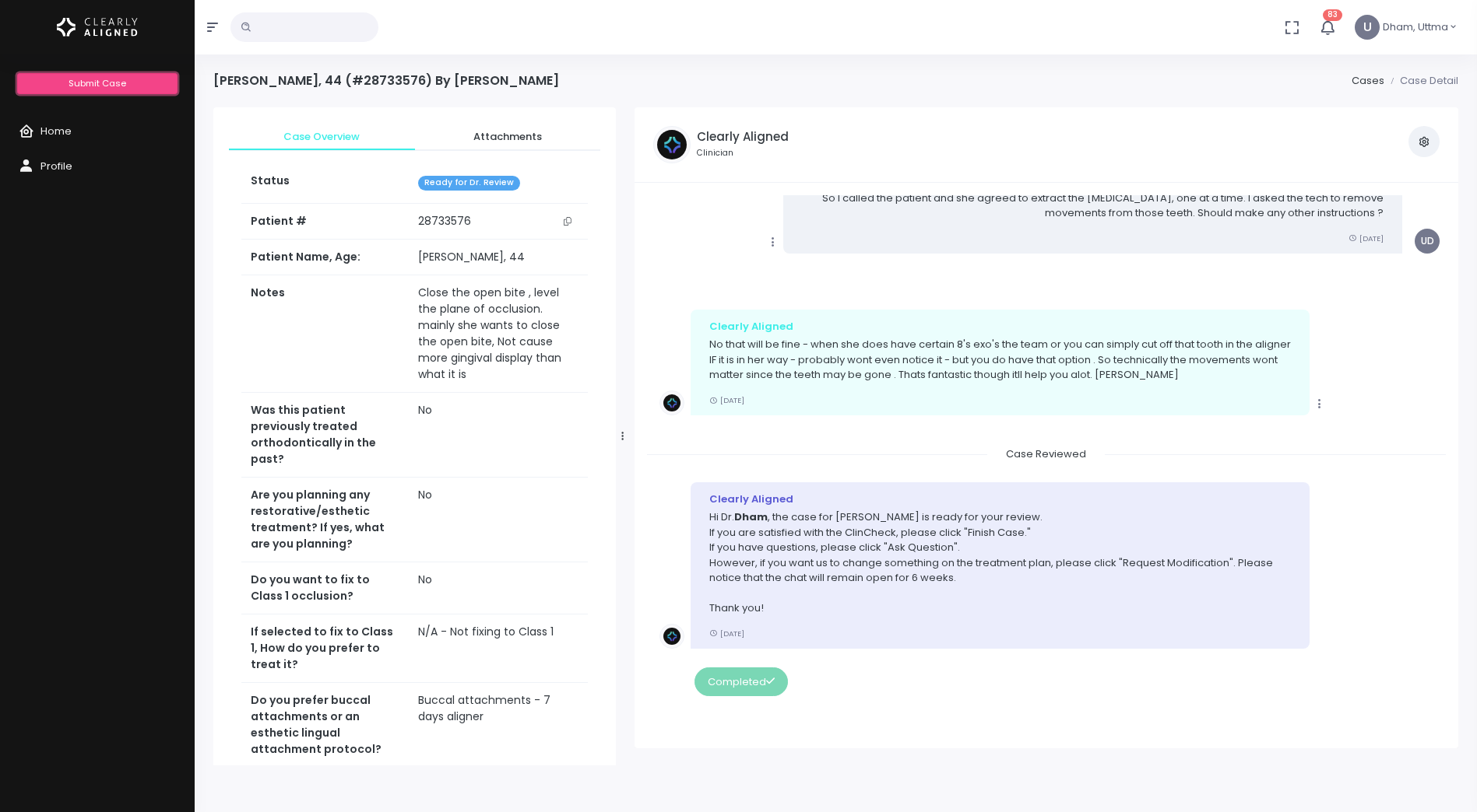
click at [118, 81] on span "Submit Case" at bounding box center [97, 82] width 57 height 12
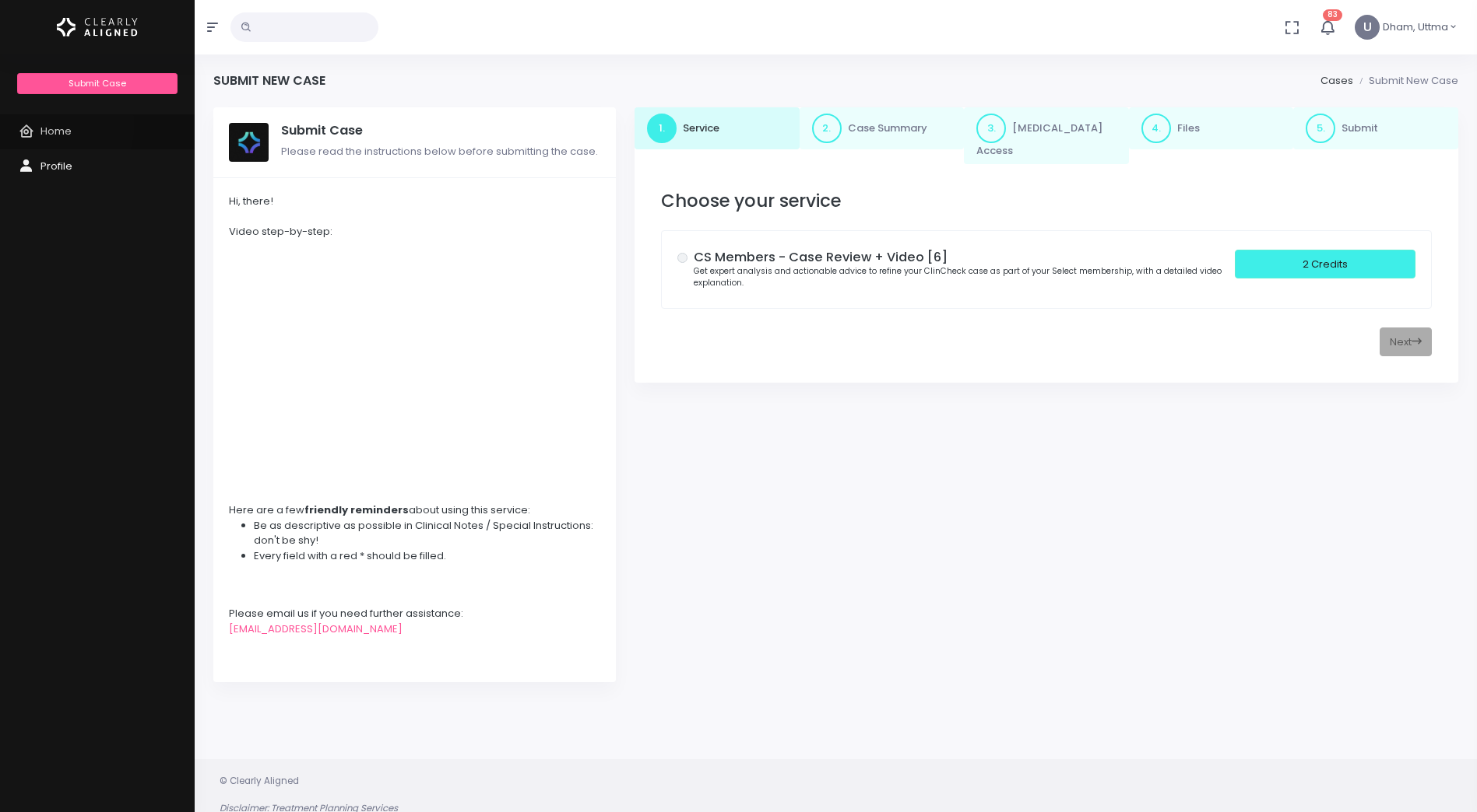
click at [48, 125] on span "Home" at bounding box center [56, 131] width 31 height 15
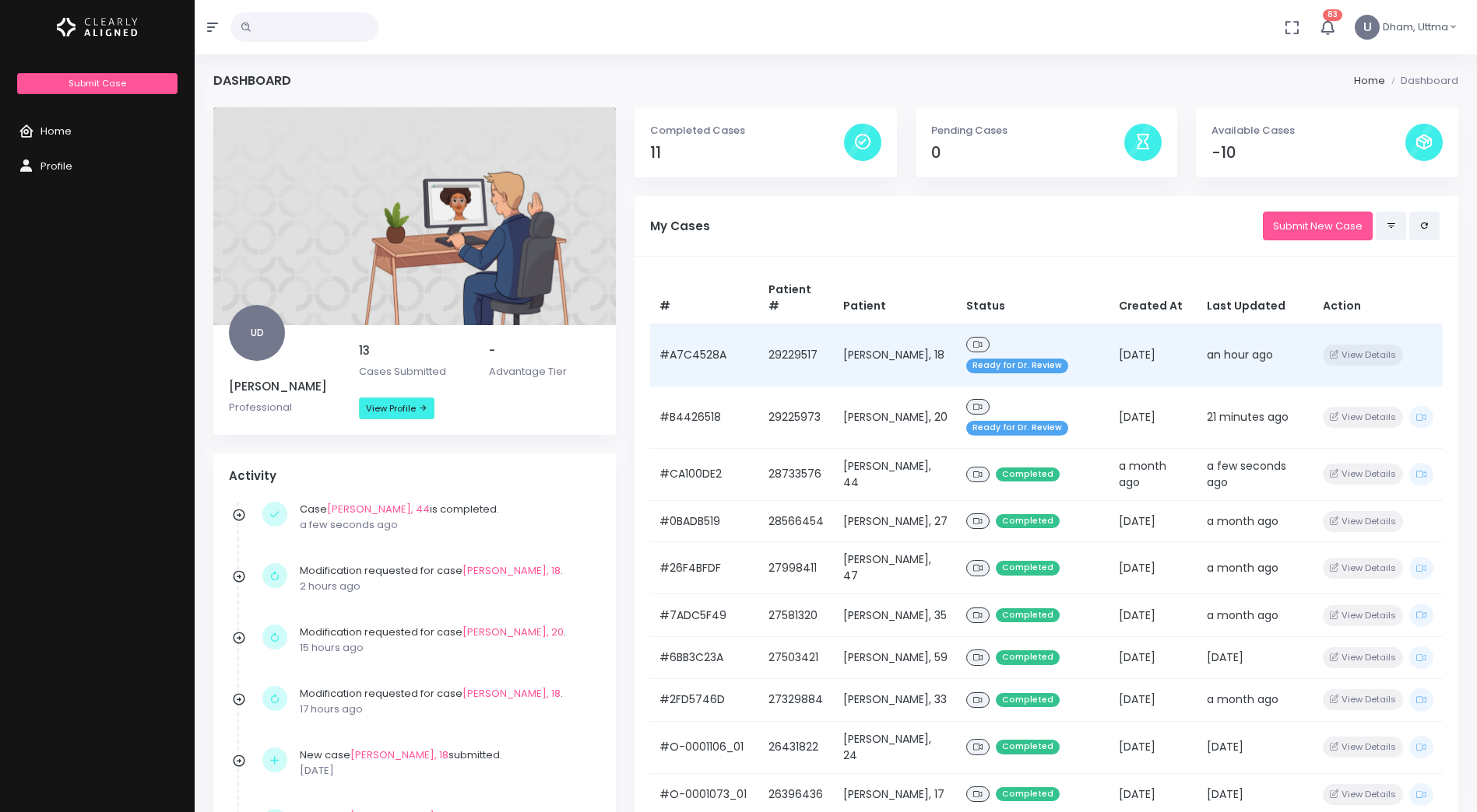
click at [1009, 358] on span "Ready for Dr. Review" at bounding box center [1017, 366] width 102 height 15
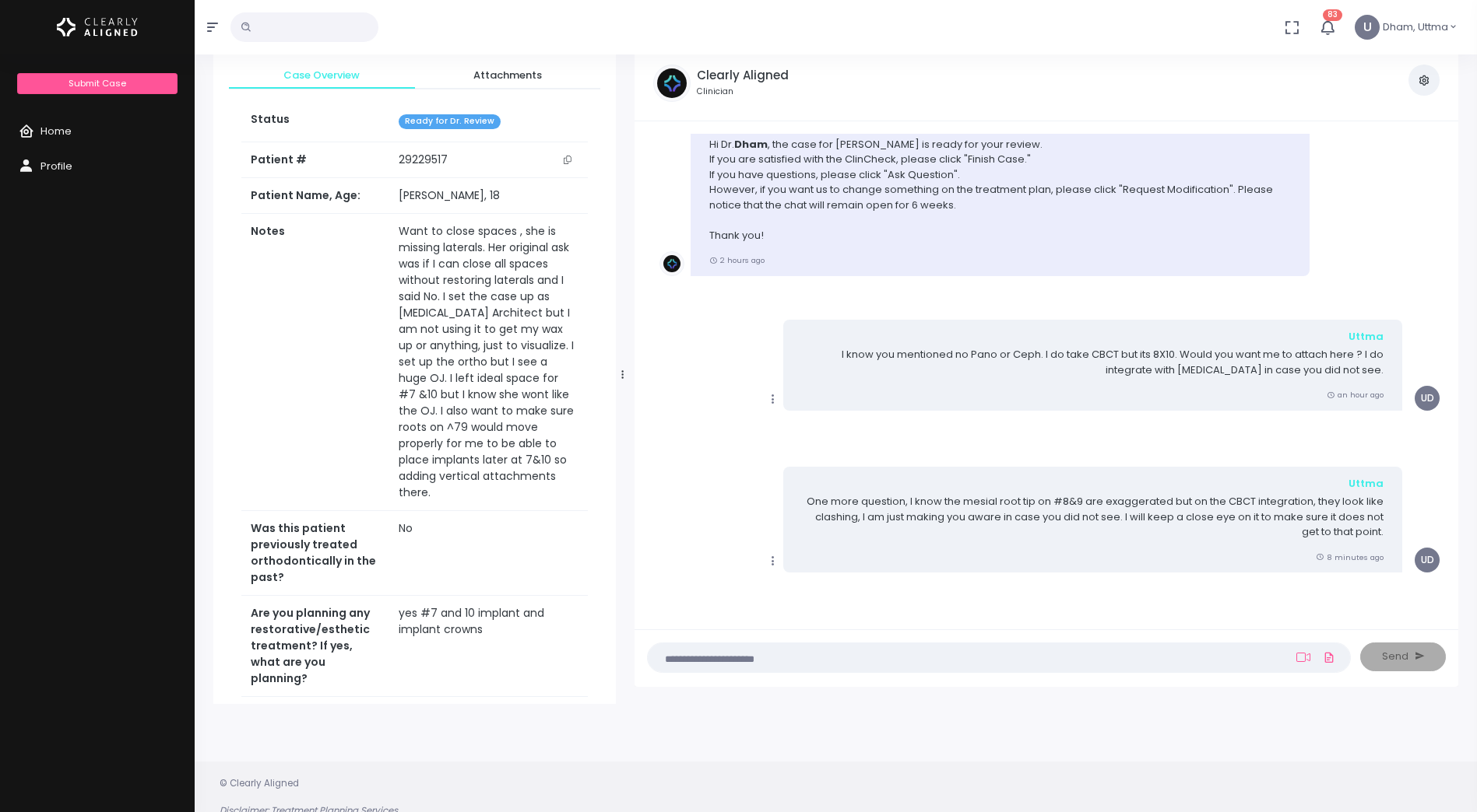
scroll to position [124, 0]
